Goal: Task Accomplishment & Management: Use online tool/utility

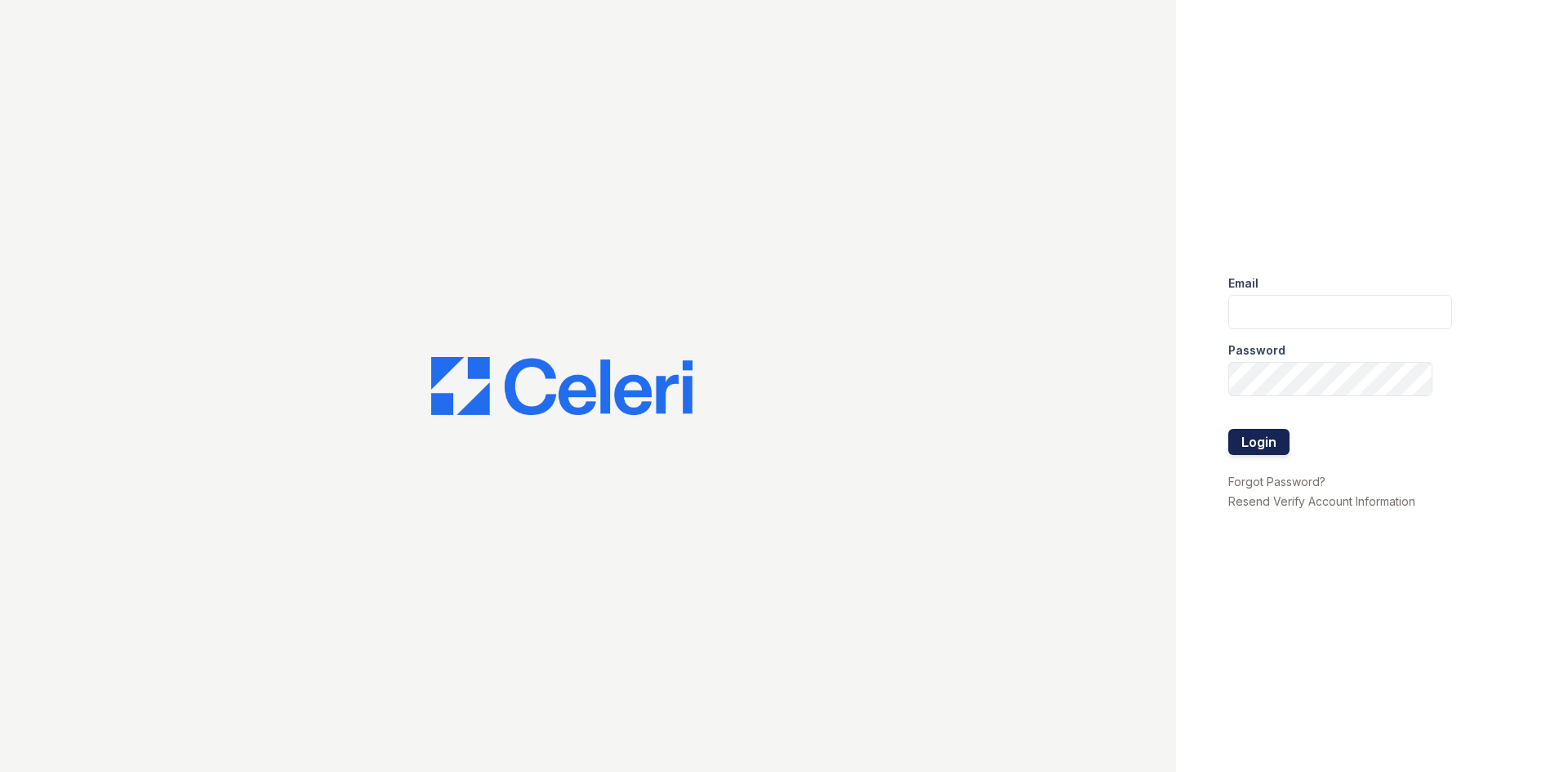
type input "[PERSON_NAME][EMAIL_ADDRESS][PERSON_NAME][DOMAIN_NAME]"
click at [1277, 445] on button "Login" at bounding box center [1259, 442] width 61 height 26
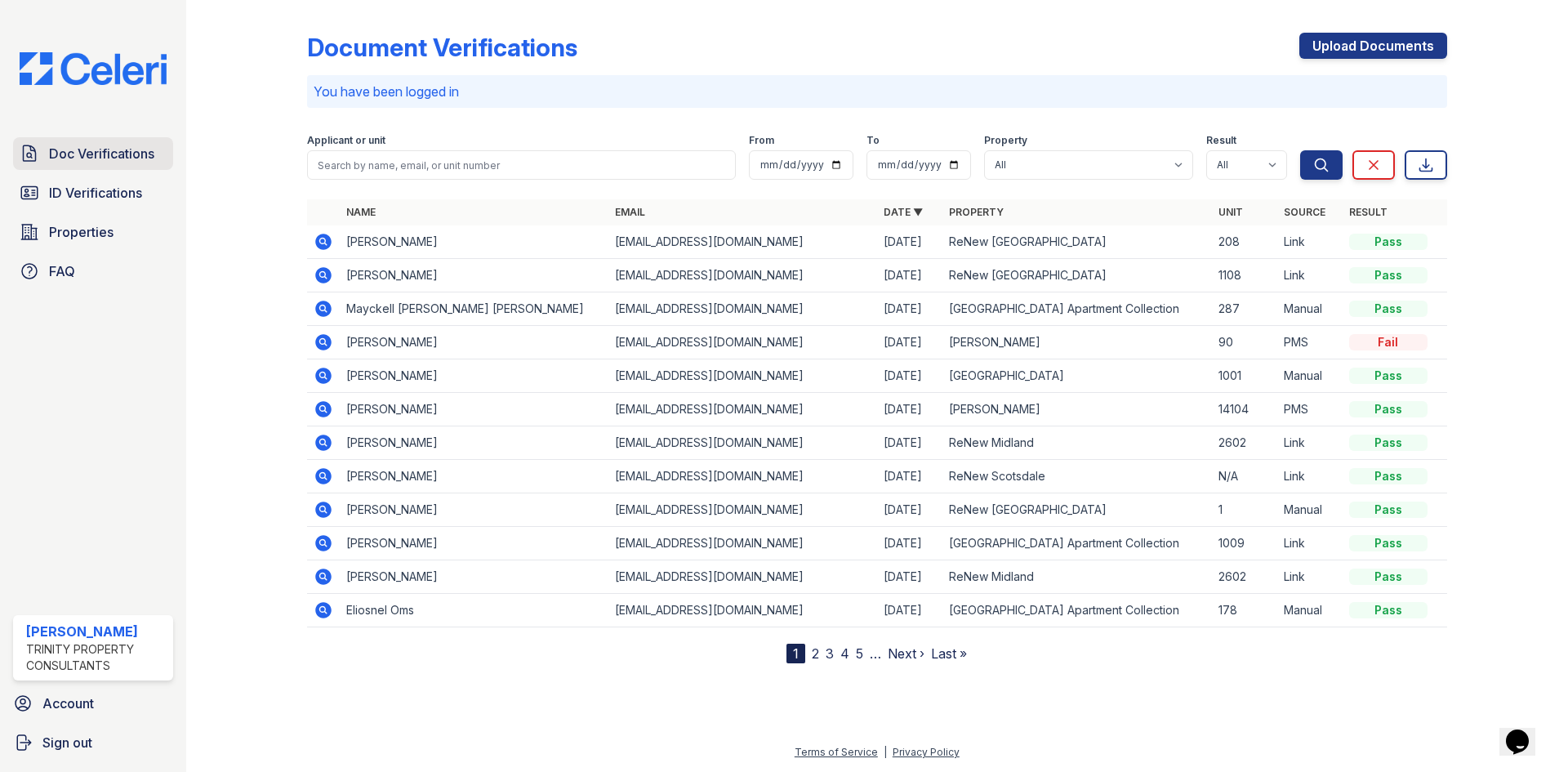
click at [76, 163] on span "Doc Verifications" at bounding box center [102, 154] width 106 height 20
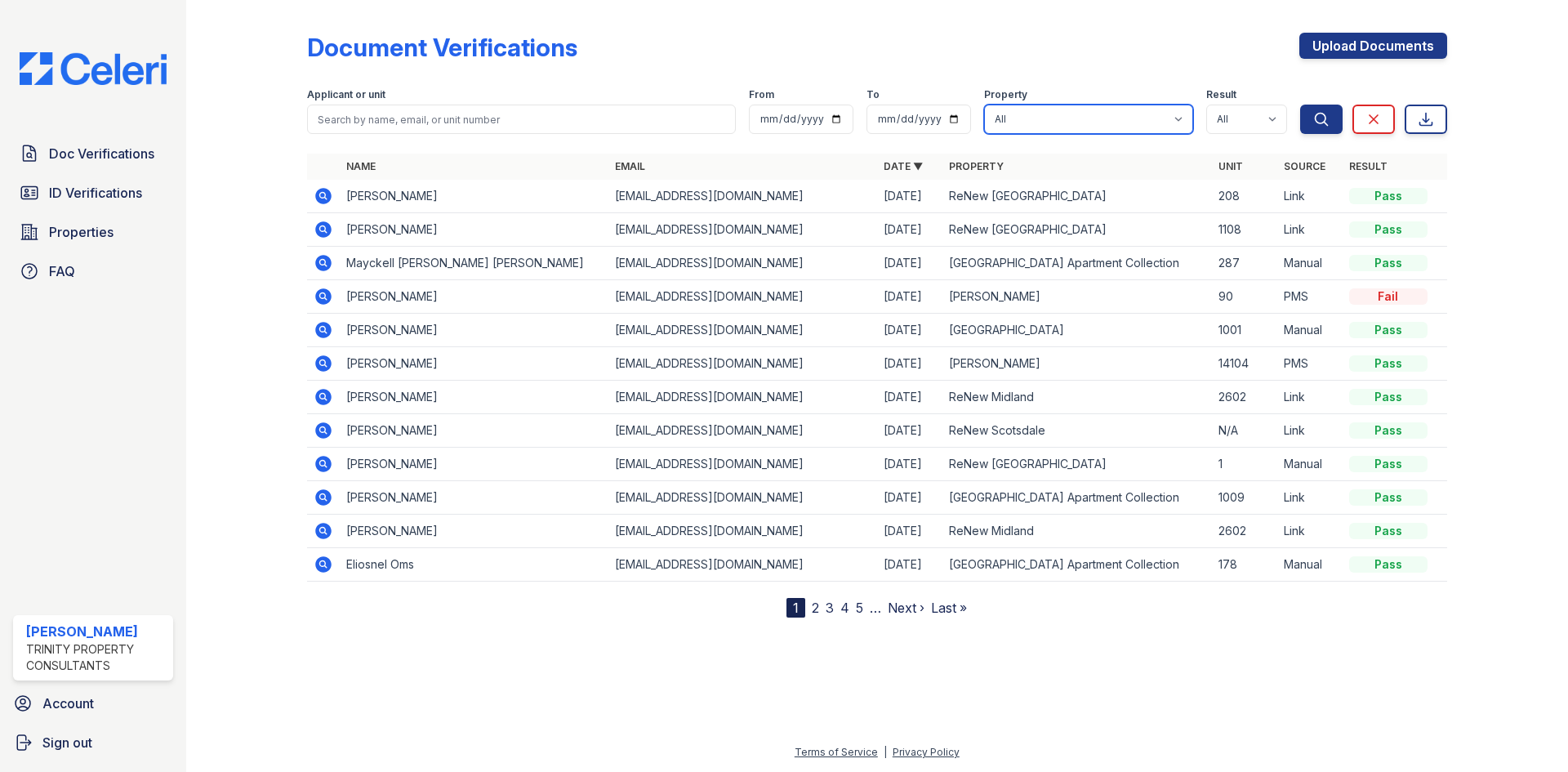
click at [1116, 127] on select "All Alturas [PERSON_NAME] Alturas Eleventh [GEOGRAPHIC_DATA] ReNew [PERSON_NAME…" at bounding box center [1088, 119] width 209 height 29
select select "64"
click at [984, 105] on select "All Alturas Andrews Alturas Eleventh Alturas Penbrook ReNew Andrews Apartment C…" at bounding box center [1088, 119] width 209 height 29
click at [1317, 123] on icon "submit" at bounding box center [1320, 118] width 12 height 12
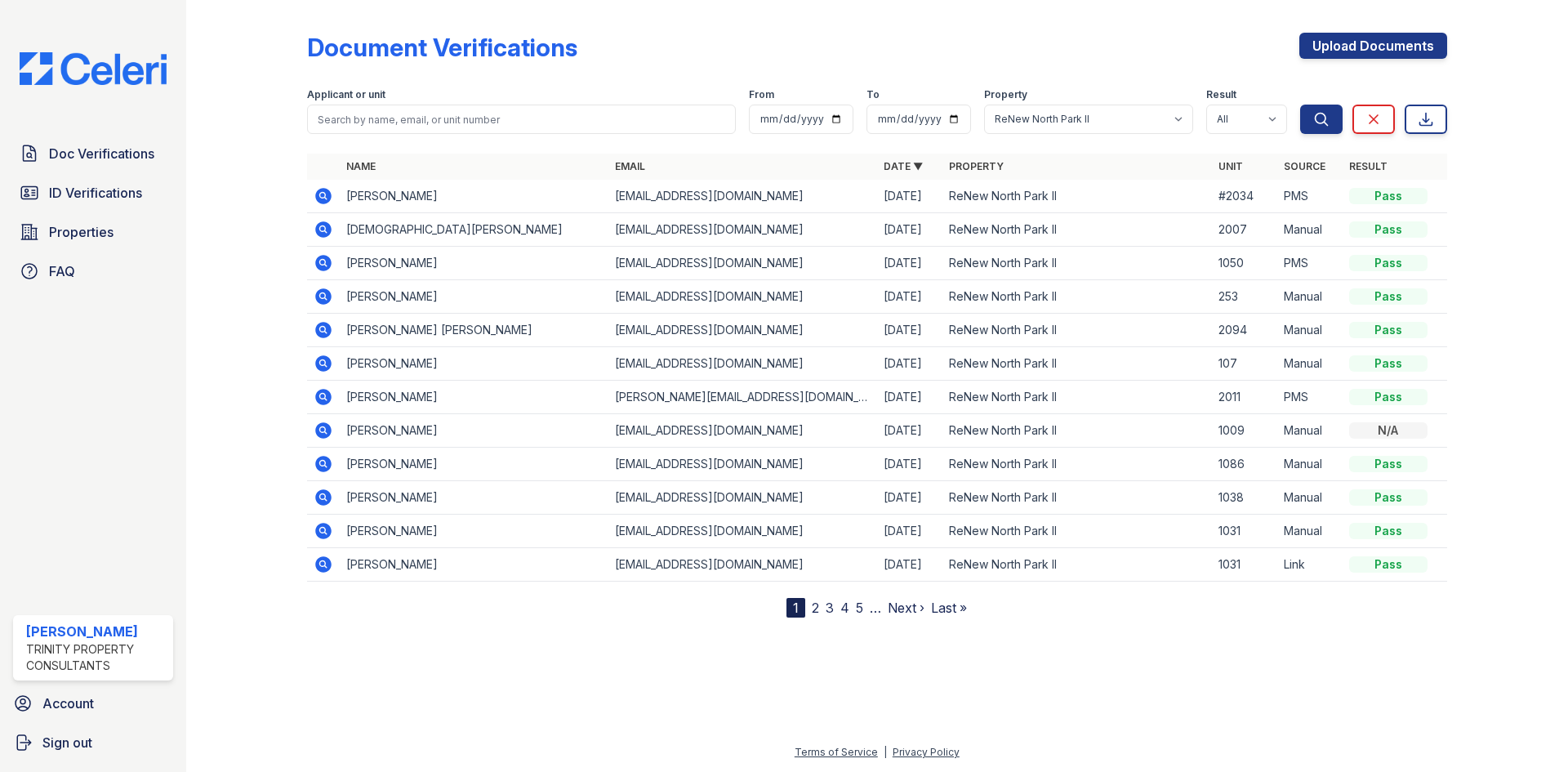
click at [323, 194] on icon at bounding box center [322, 195] width 4 height 4
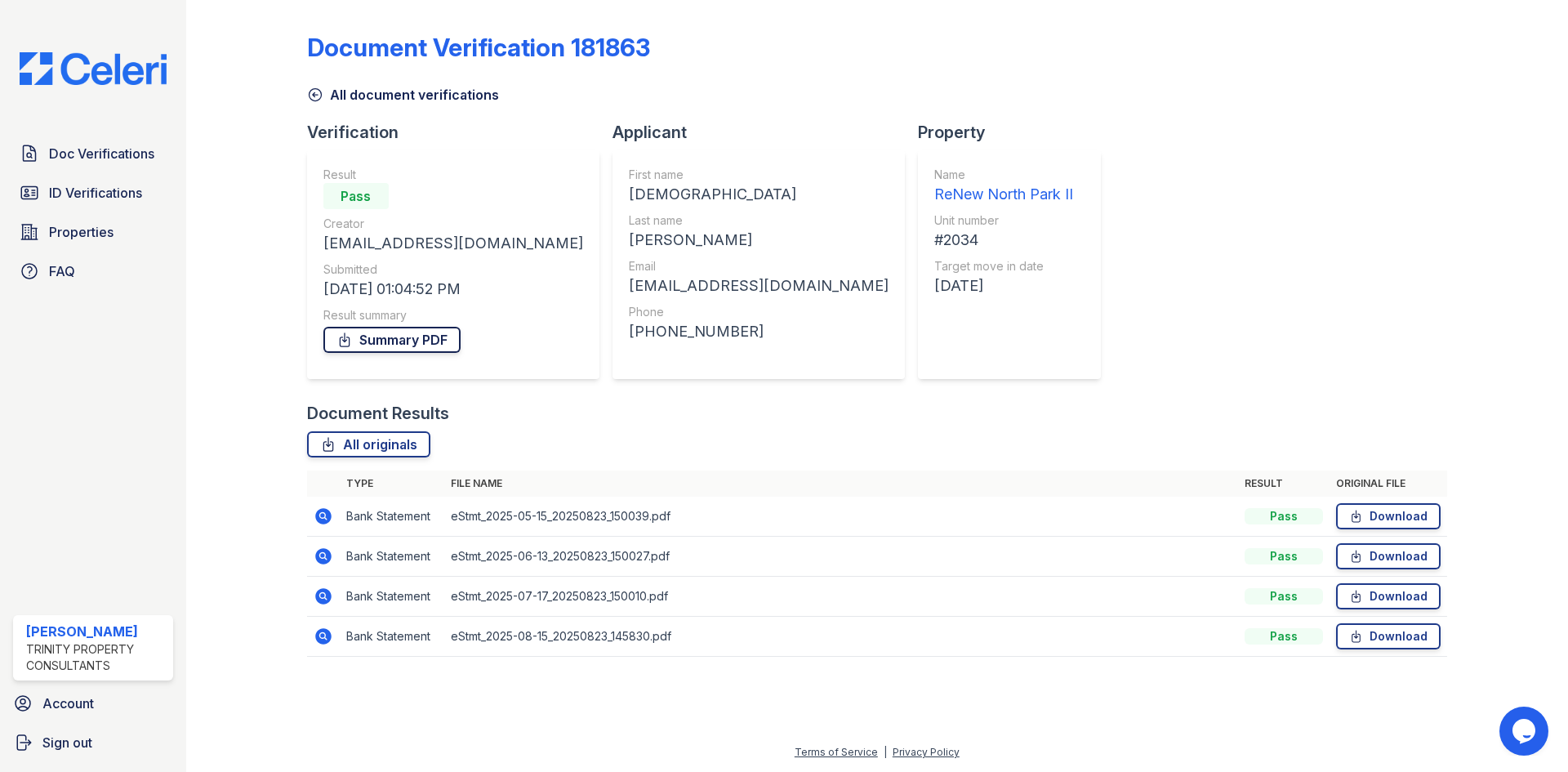
click at [368, 334] on link "Summary PDF" at bounding box center [391, 340] width 137 height 26
